Goal: Transaction & Acquisition: Download file/media

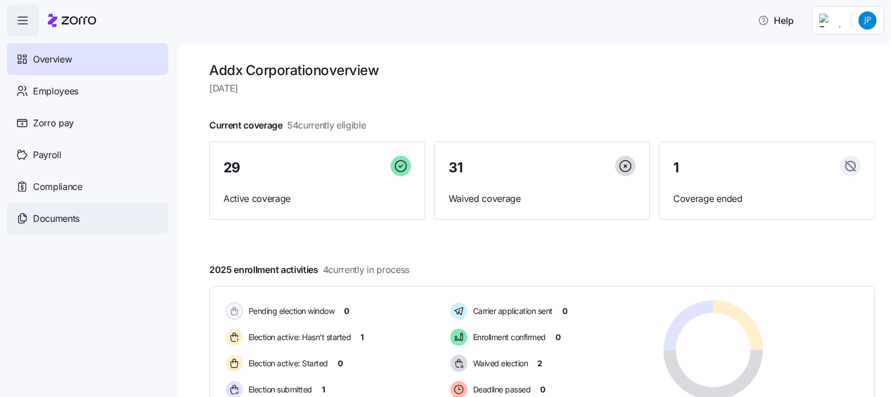
click at [55, 219] on span "Documents" at bounding box center [56, 218] width 47 height 14
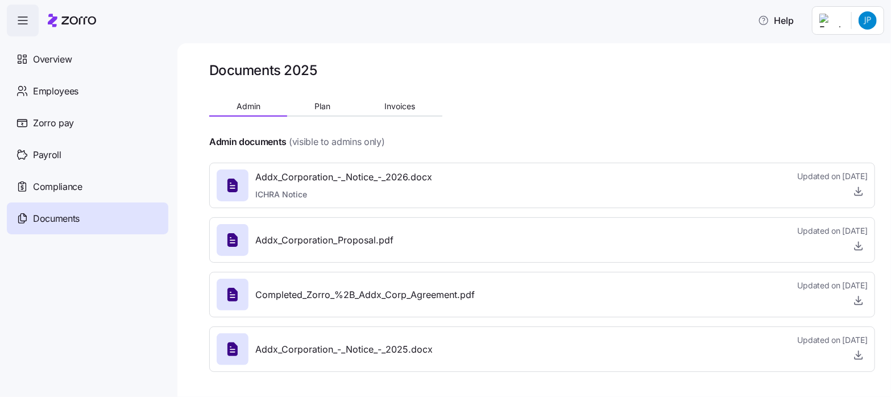
click at [498, 292] on div "Completed_Zorro_%2B_Addx_Corp_Agreement.pdf Updated on 07/22/2025" at bounding box center [542, 294] width 651 height 31
click at [860, 302] on icon "button" at bounding box center [858, 299] width 11 height 11
click at [319, 102] on span "Plan" at bounding box center [322, 106] width 16 height 8
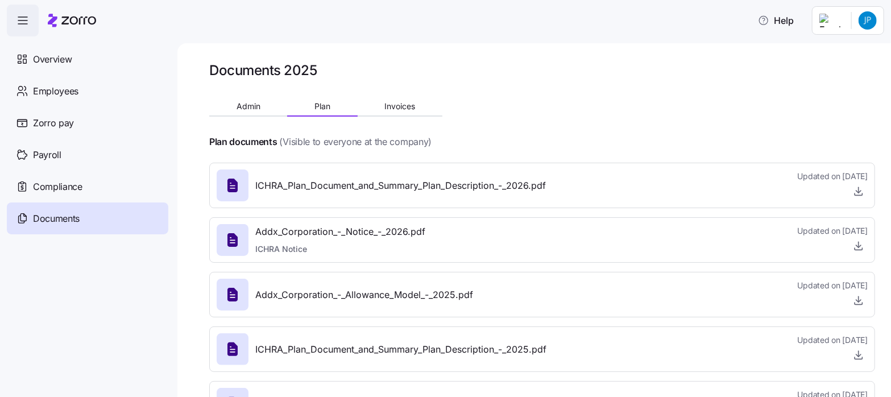
click at [433, 191] on span "ICHRA_Plan_Document_and_Summary_Plan_Description_-_2026.pdf" at bounding box center [400, 185] width 290 height 14
click at [853, 187] on icon "button" at bounding box center [858, 190] width 11 height 11
click at [869, 27] on html "Help Overview Employees Zorro pay Payroll Compliance Documents Documents 2025 A…" at bounding box center [445, 195] width 891 height 390
click at [836, 114] on div "Log out" at bounding box center [822, 115] width 44 height 13
